Goal: Transaction & Acquisition: Obtain resource

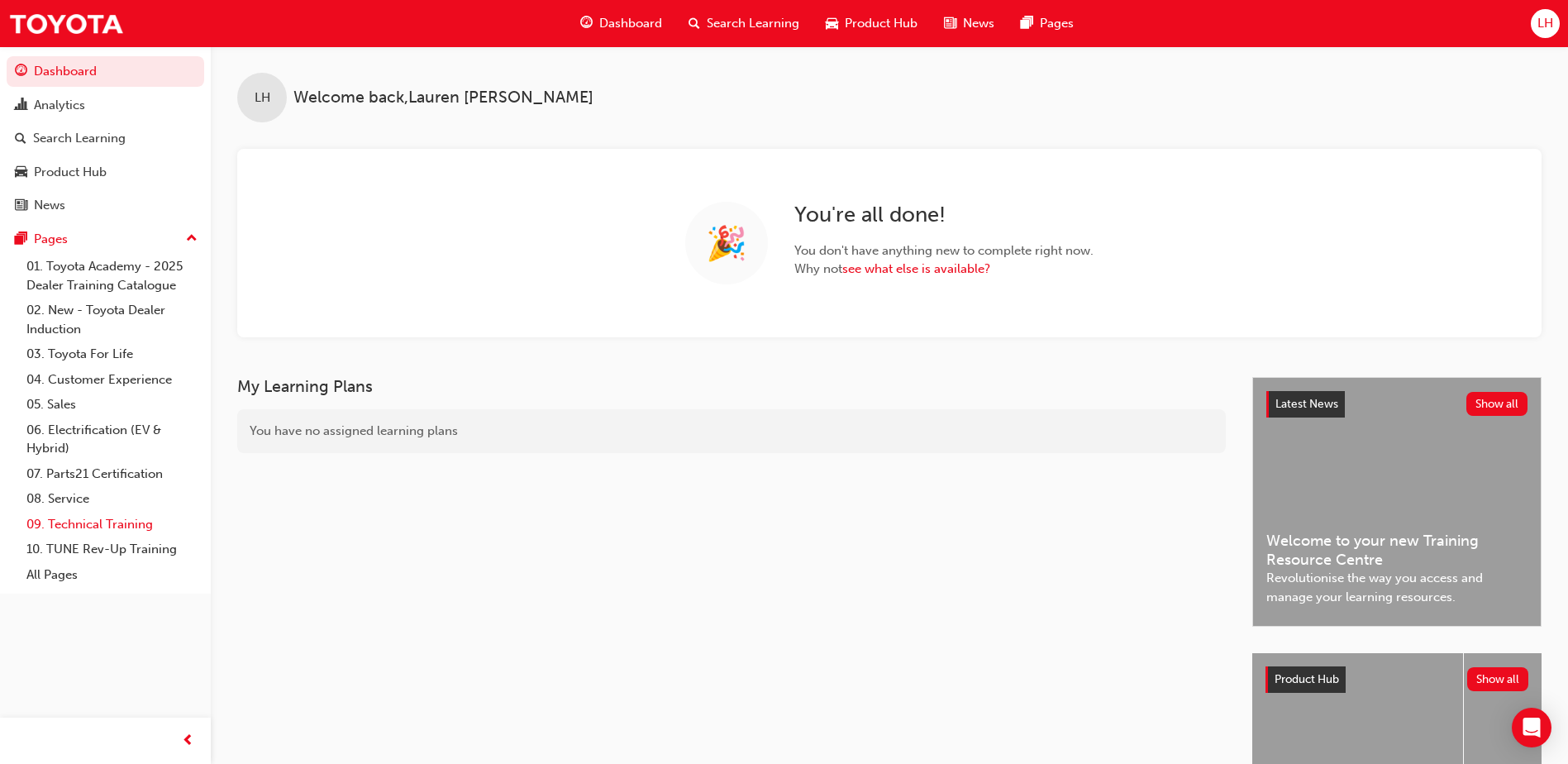
click at [90, 525] on link "09. Technical Training" at bounding box center [111, 524] width 185 height 26
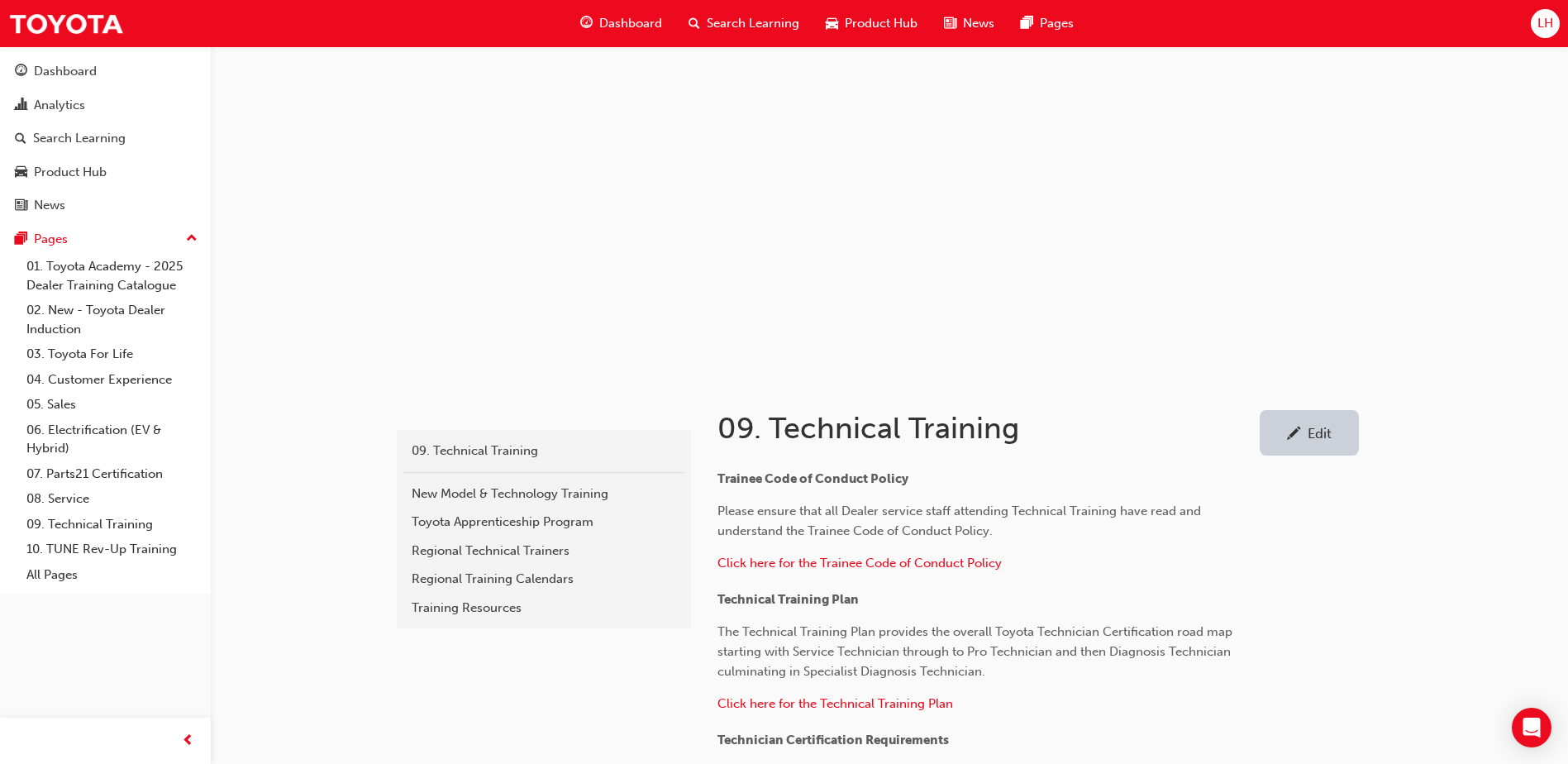
click at [740, 16] on span "Search Learning" at bounding box center [752, 24] width 93 height 19
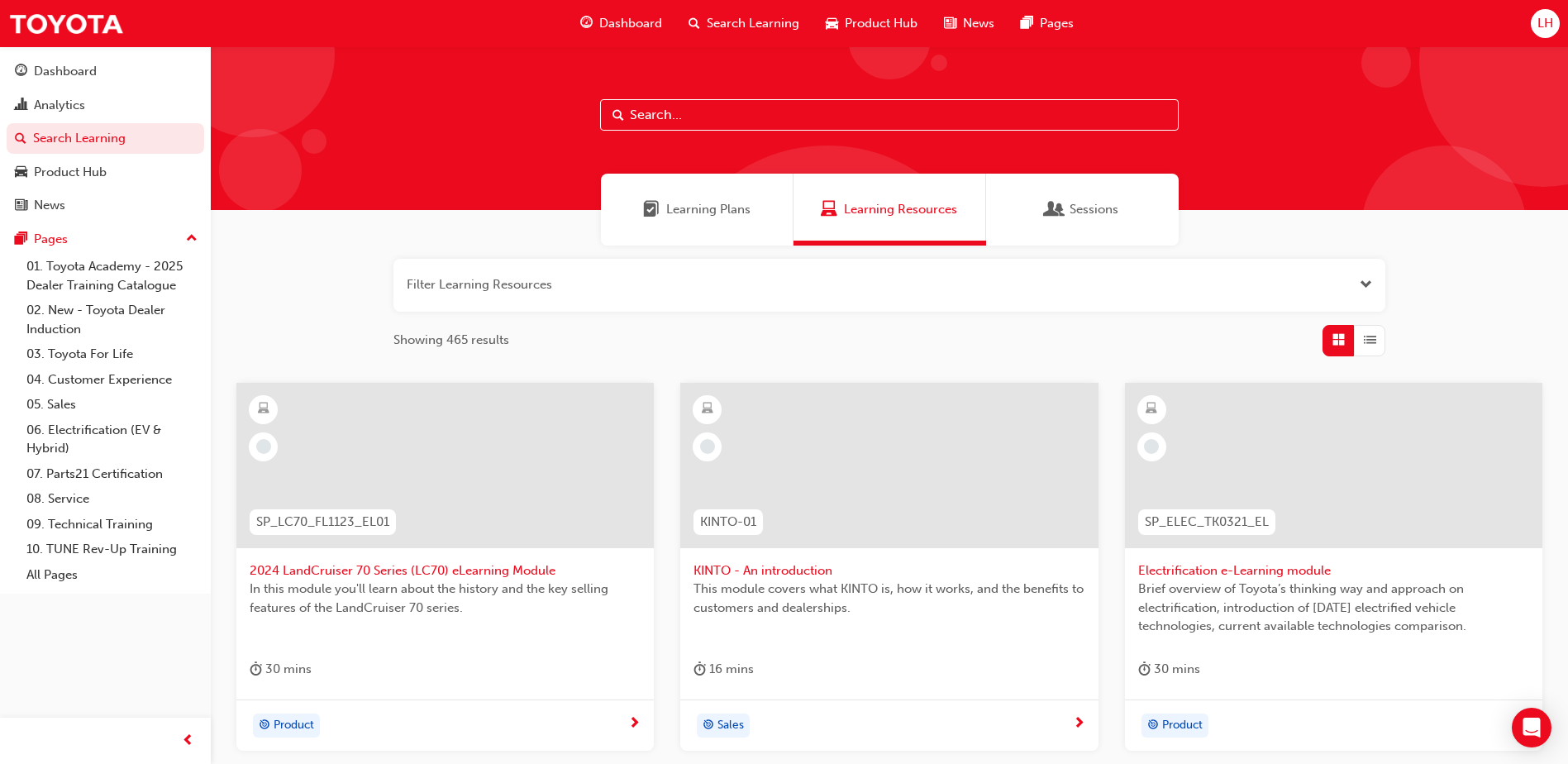
click at [718, 110] on input "text" at bounding box center [889, 115] width 578 height 32
type input "el1"
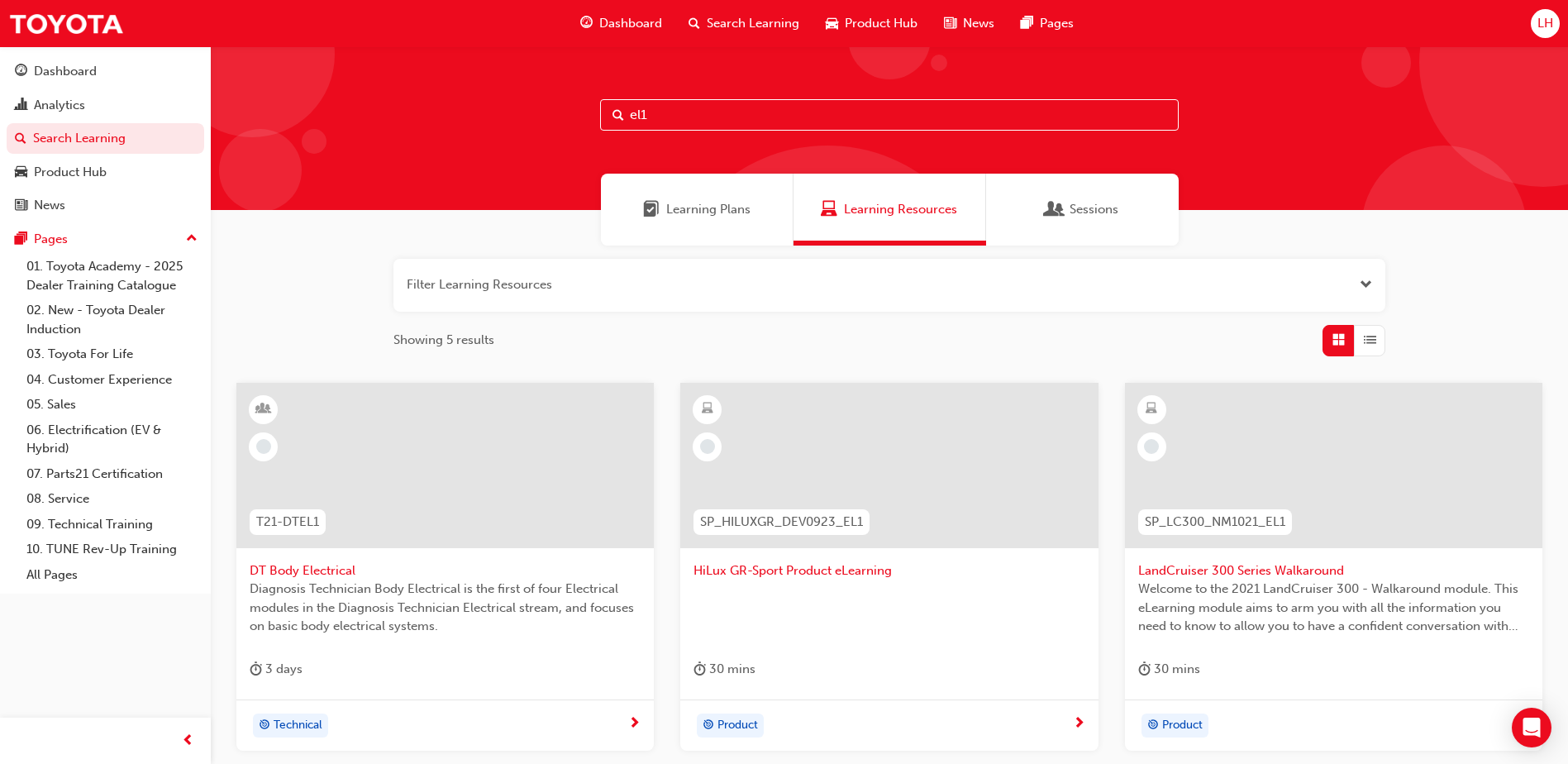
click at [338, 569] on span "DT Body Electrical" at bounding box center [445, 571] width 391 height 19
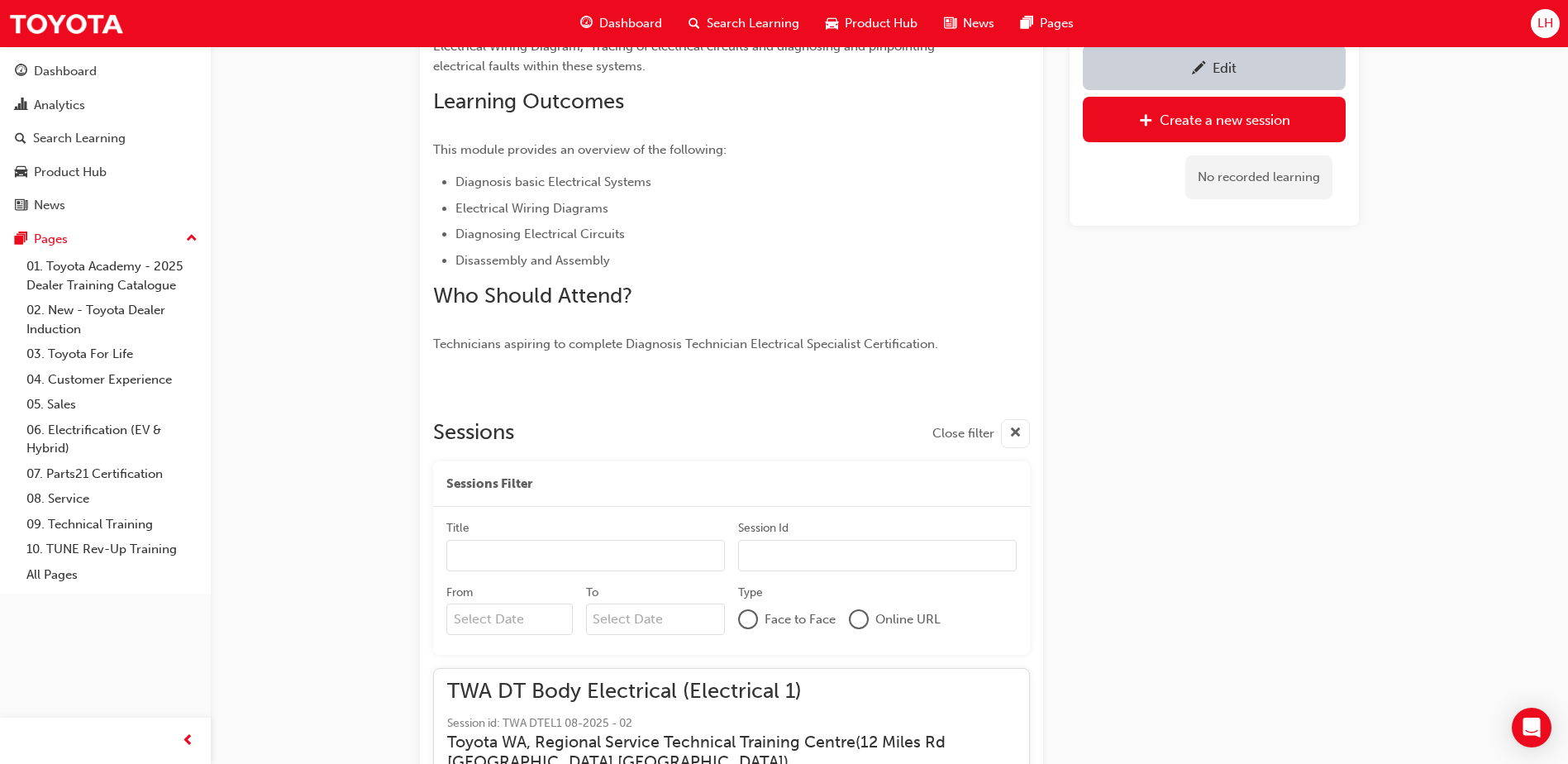
scroll to position [563, 0]
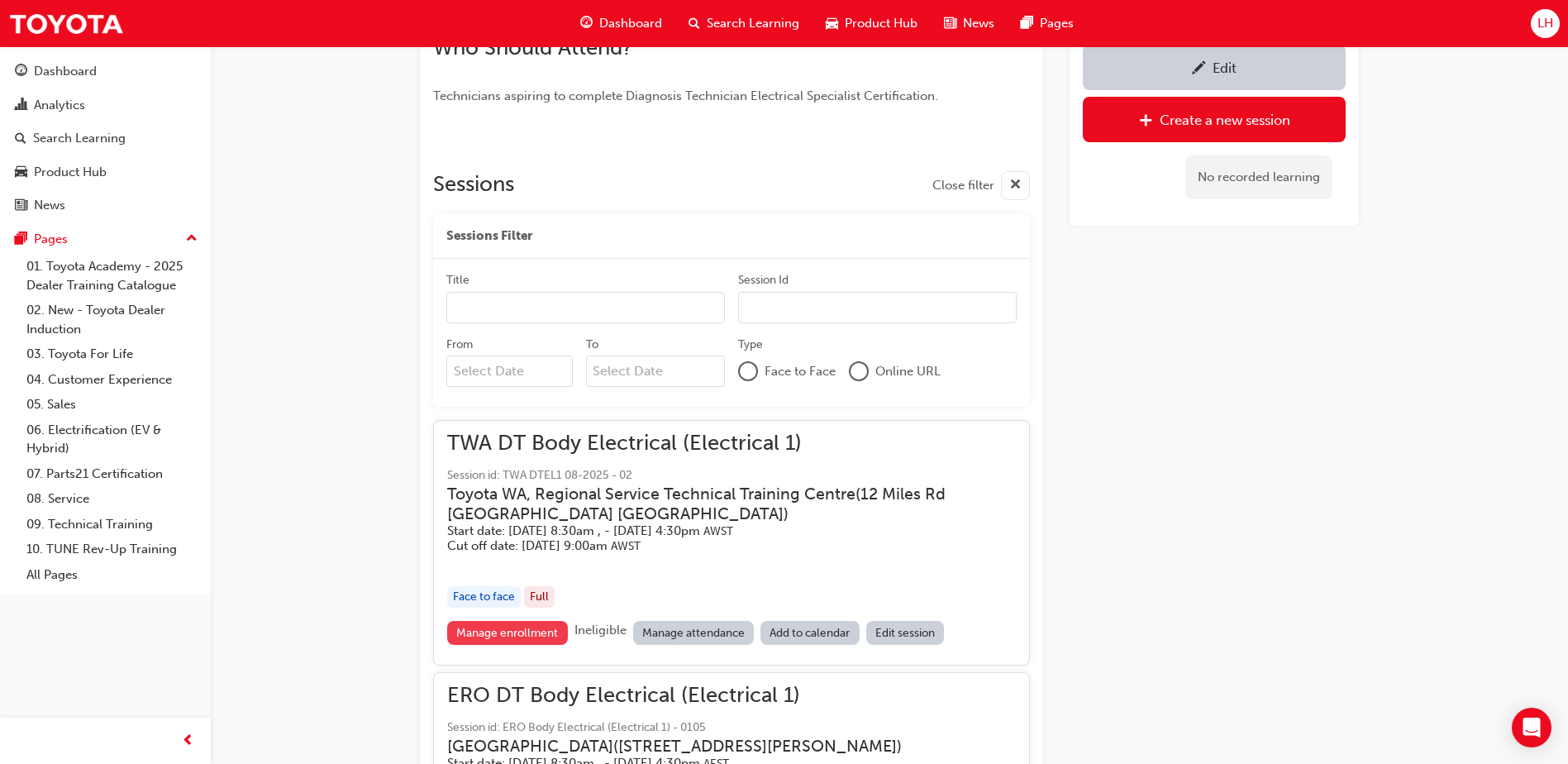
click at [539, 632] on link "Manage enrollment" at bounding box center [507, 632] width 121 height 24
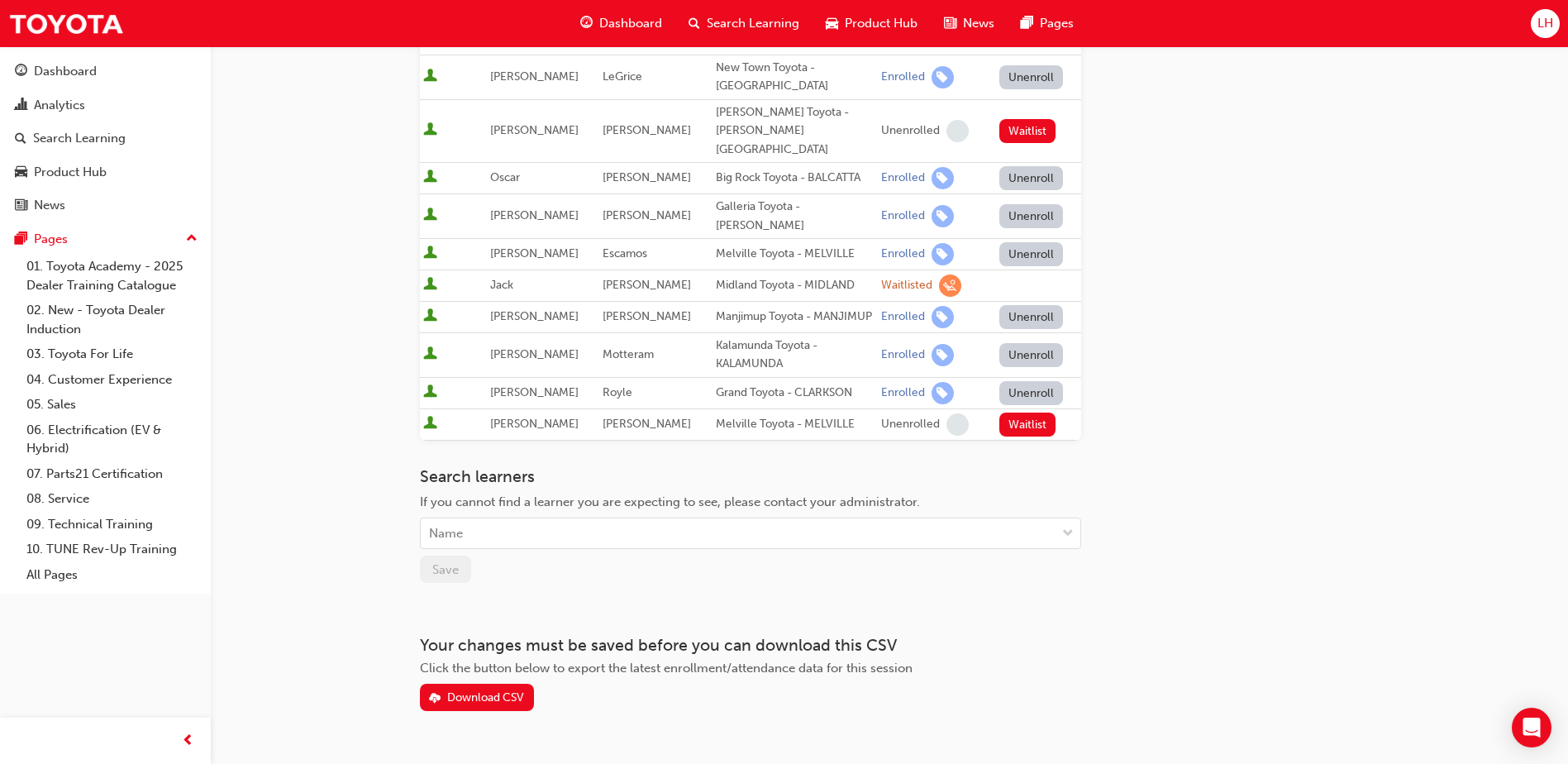
scroll to position [445, 0]
click at [493, 682] on button "Download CSV" at bounding box center [476, 695] width 114 height 27
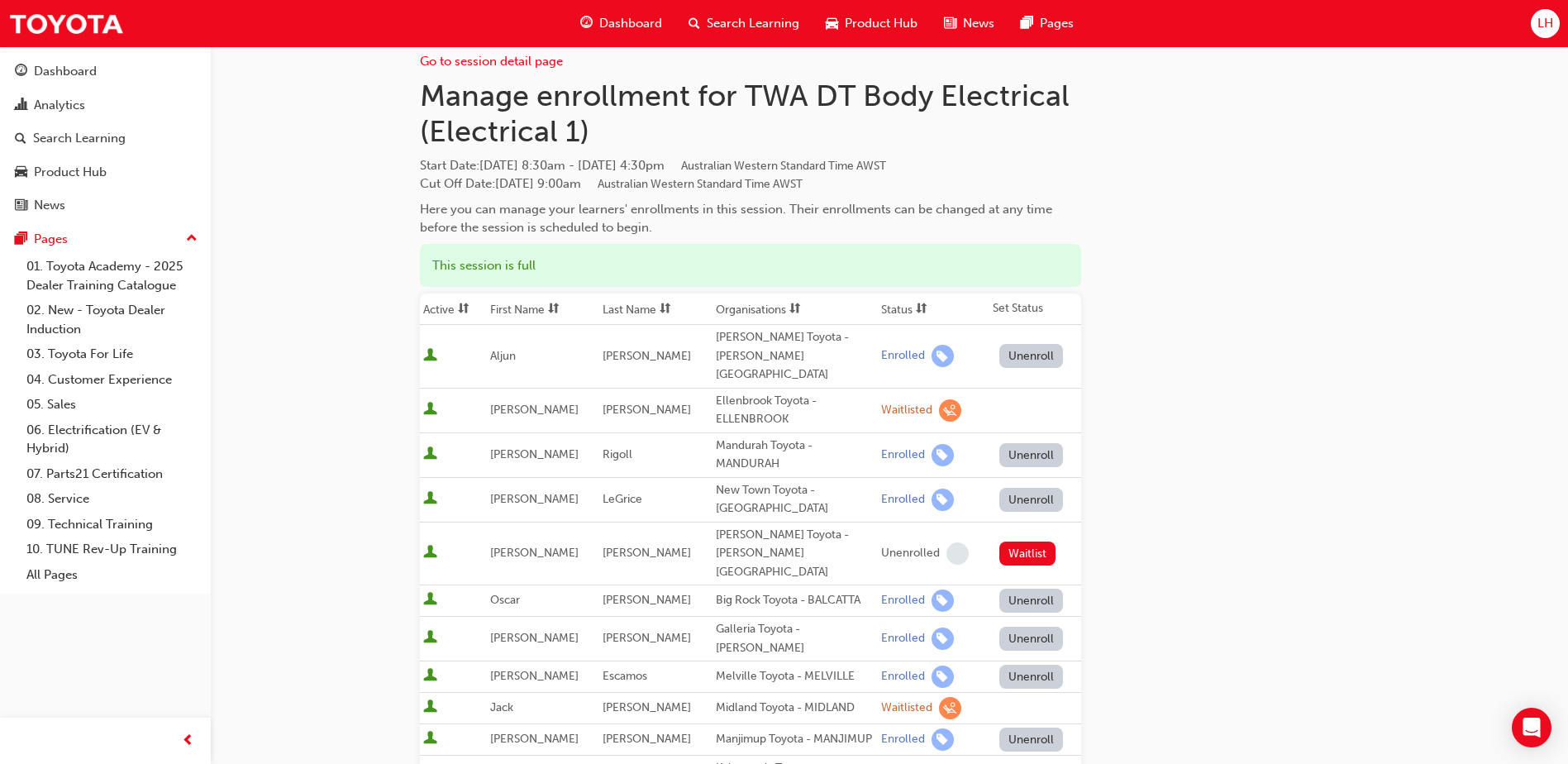
scroll to position [0, 0]
